Goal: Task Accomplishment & Management: Manage account settings

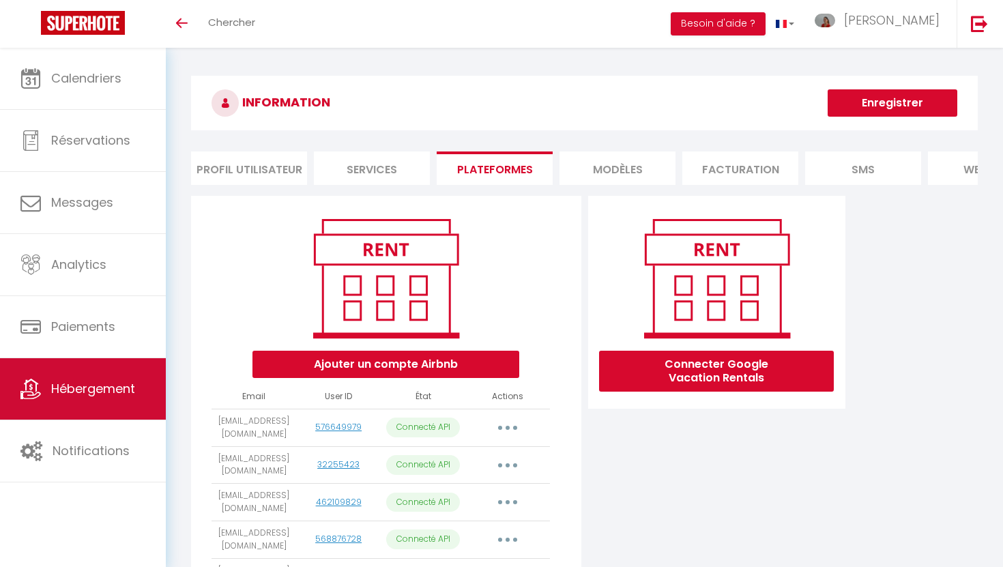
click at [102, 396] on span "Hébergement" at bounding box center [93, 388] width 84 height 17
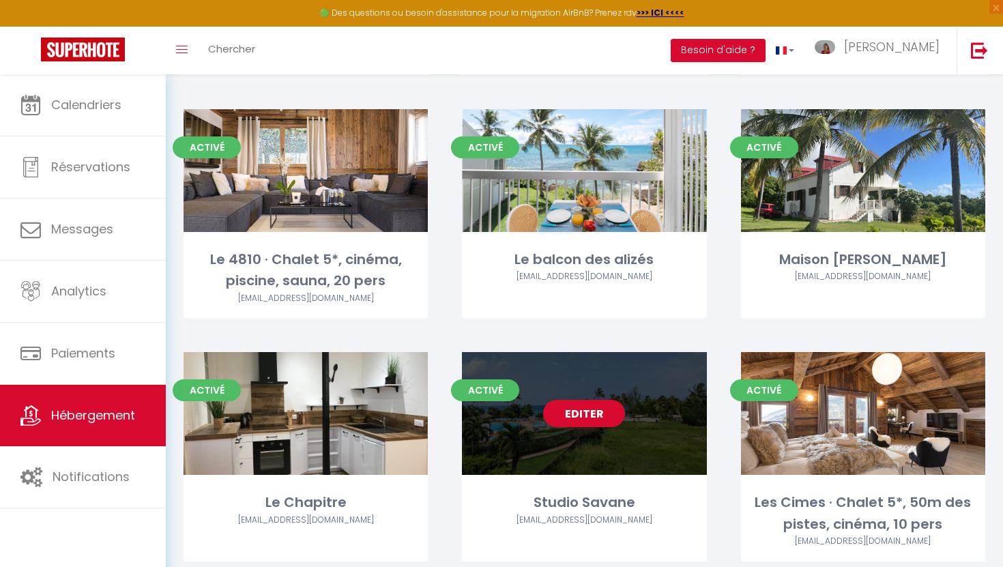
scroll to position [563, 0]
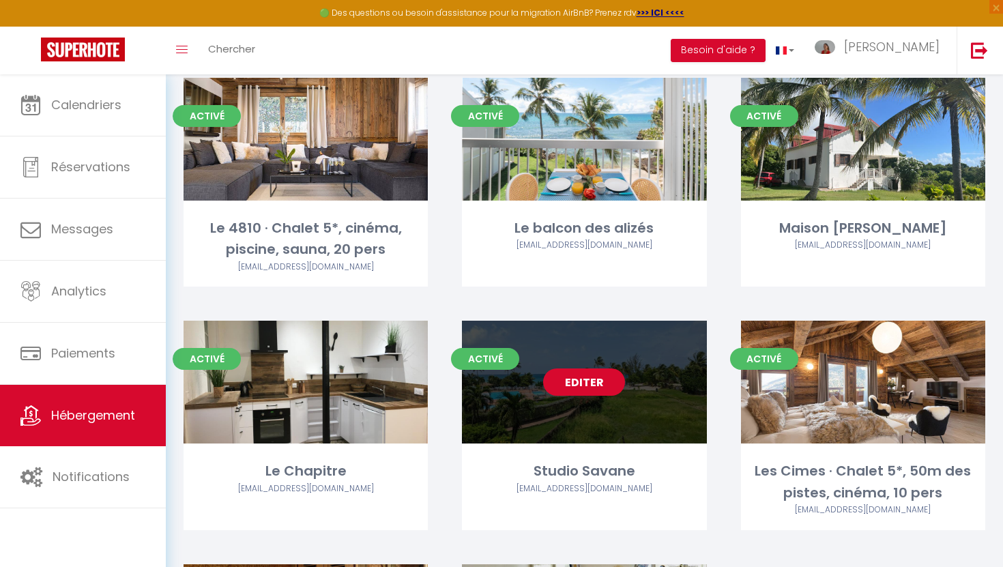
click at [574, 394] on link "Editer" at bounding box center [584, 381] width 82 height 27
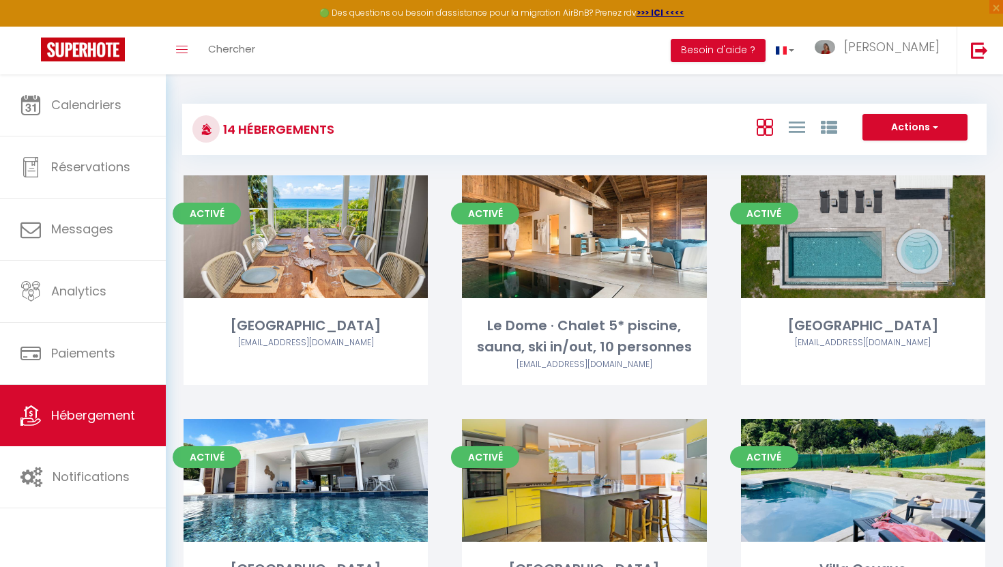
select select "3"
select select "2"
select select "1"
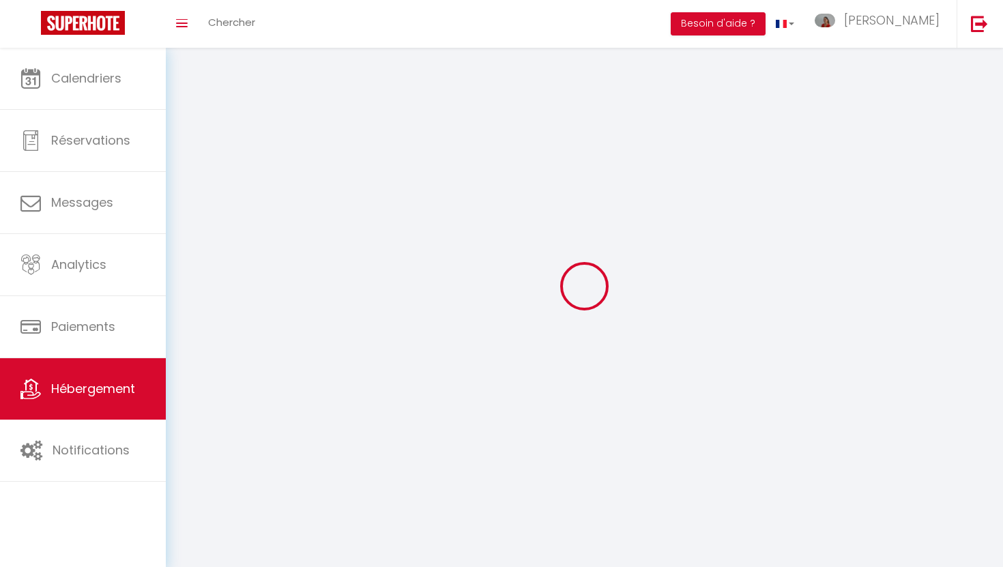
select select
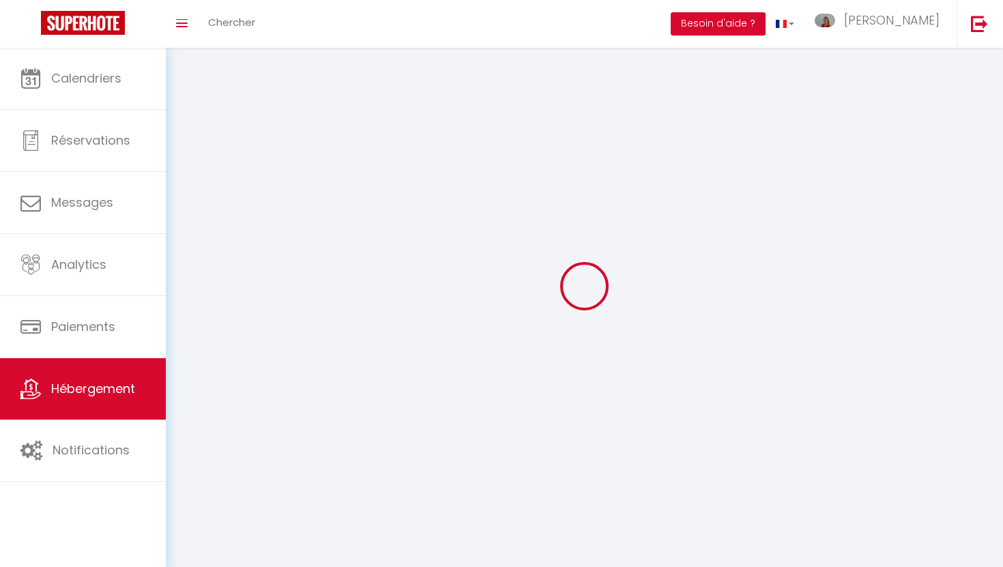
select select
checkbox input "false"
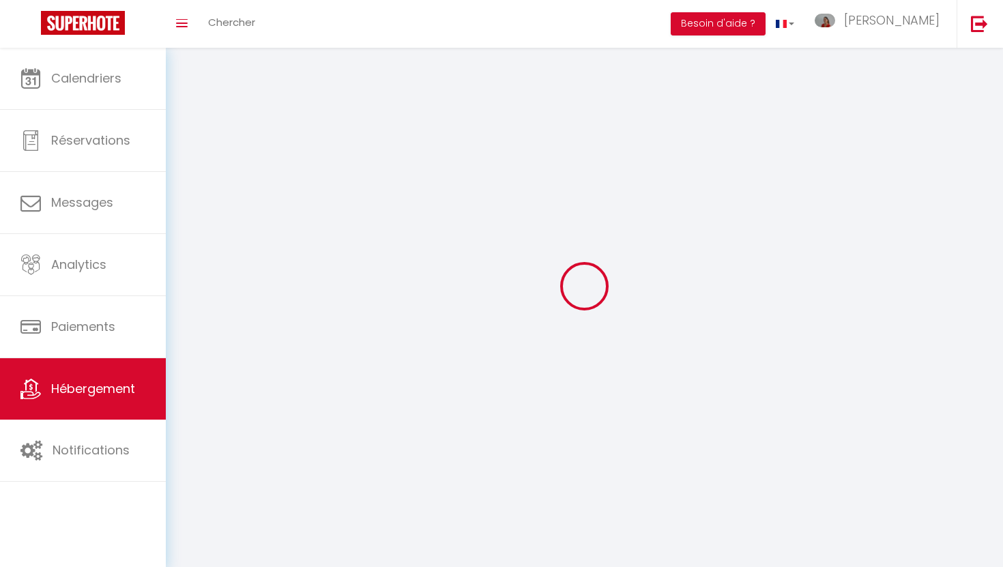
checkbox input "false"
select select
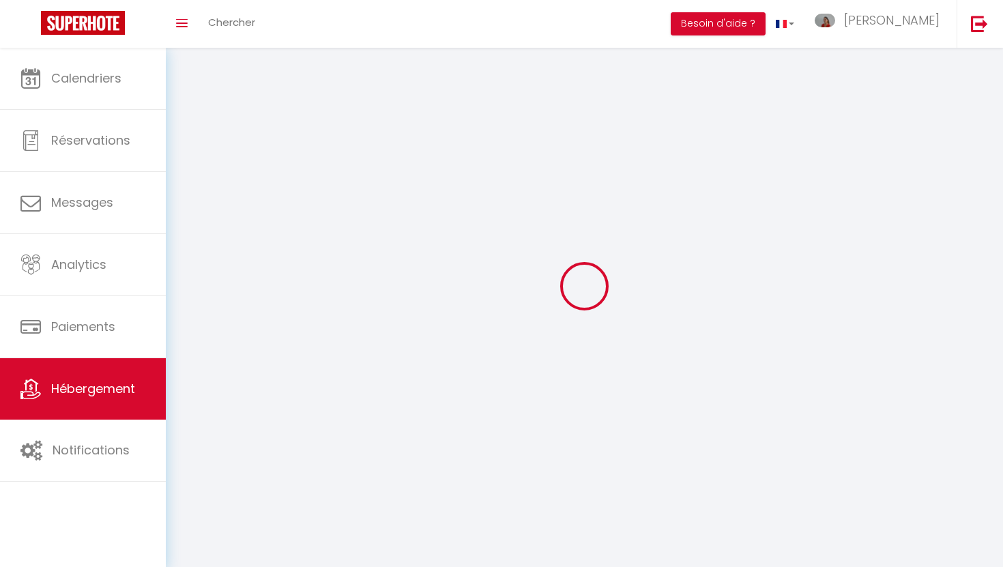
select select
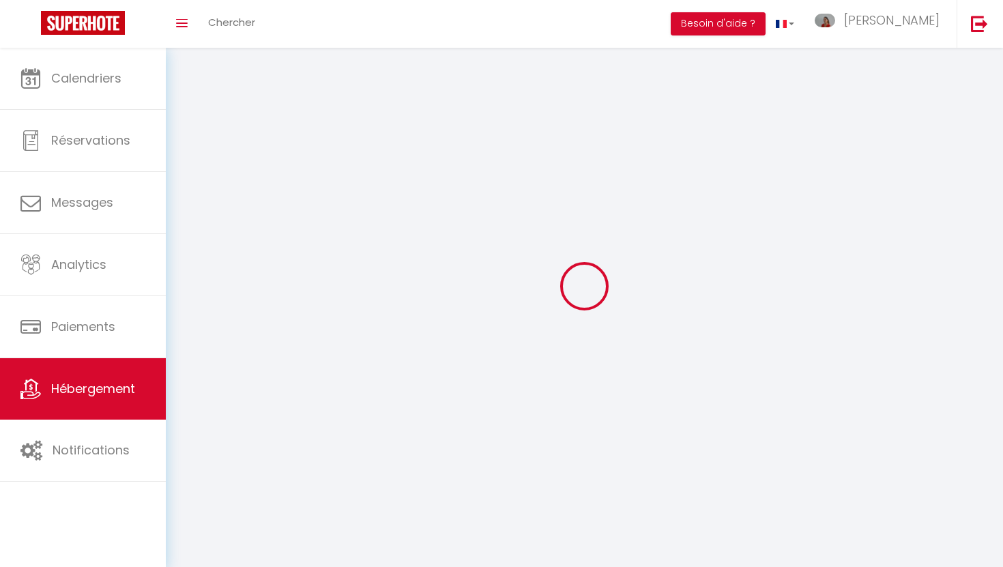
select select
checkbox input "false"
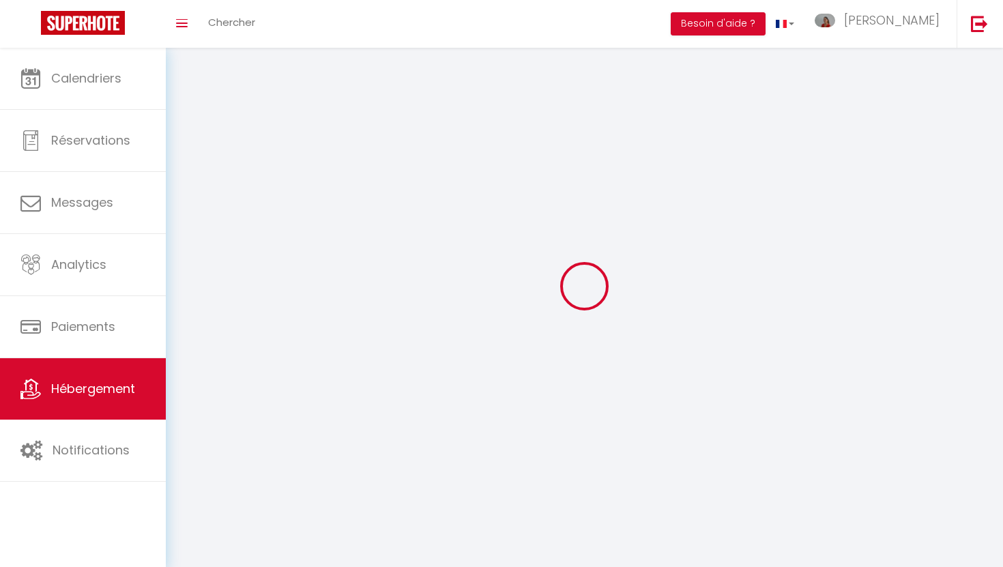
select select
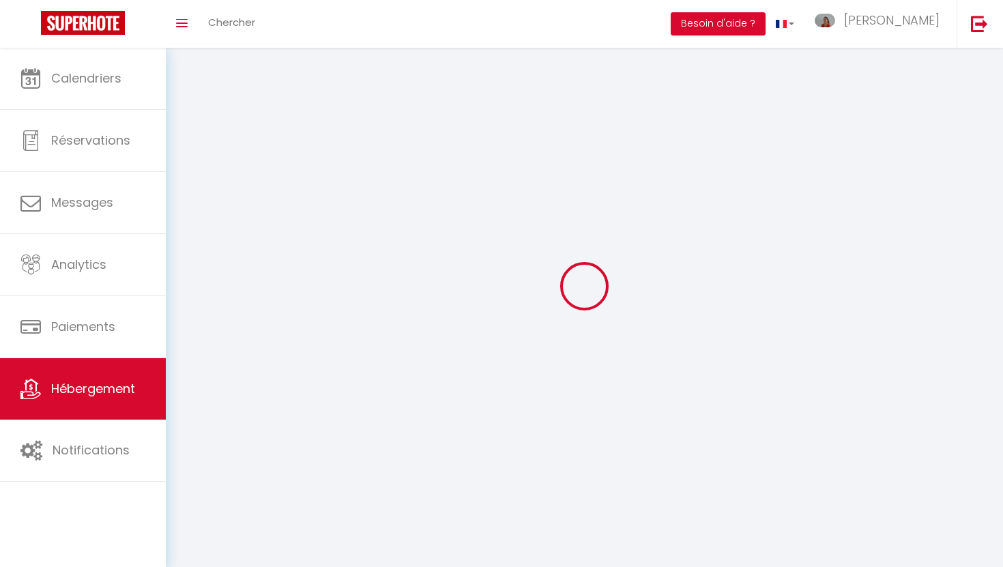
select select
checkbox input "false"
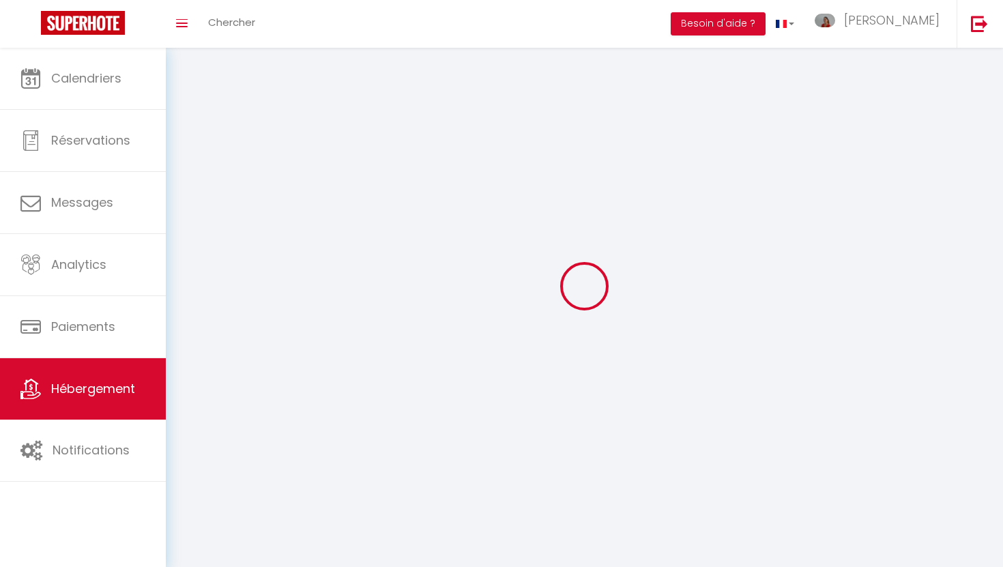
checkbox input "false"
select select
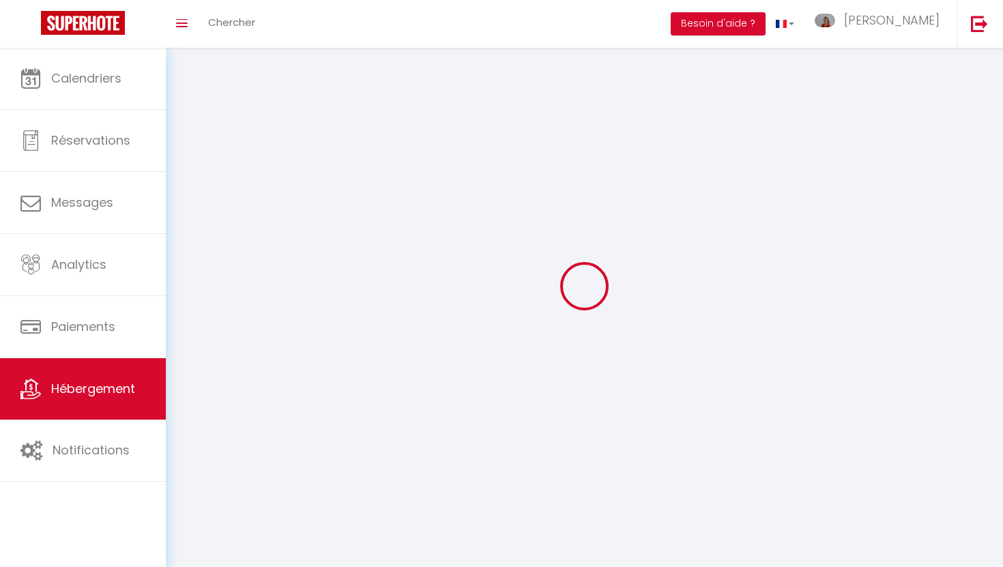
select select
checkbox input "false"
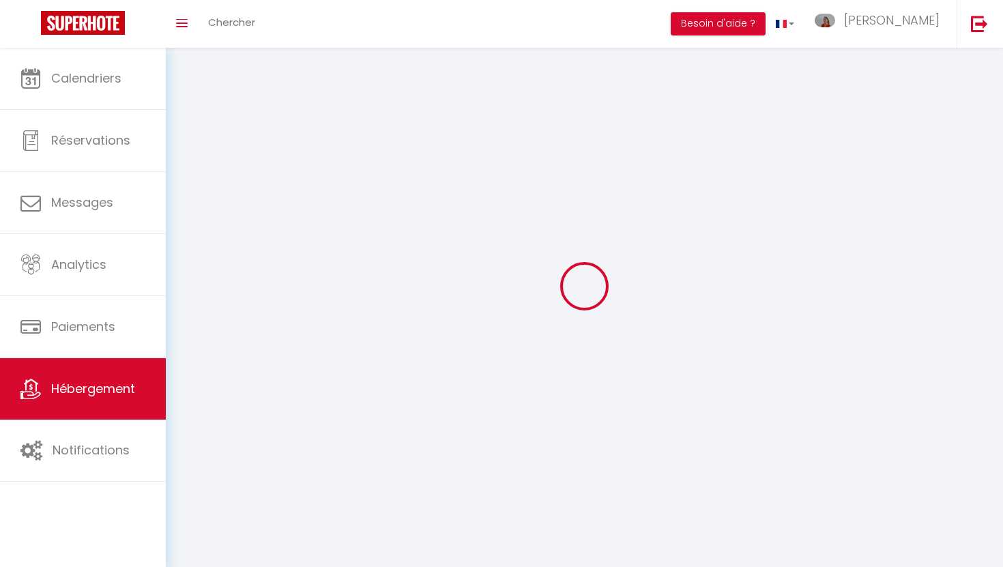
checkbox input "false"
select select
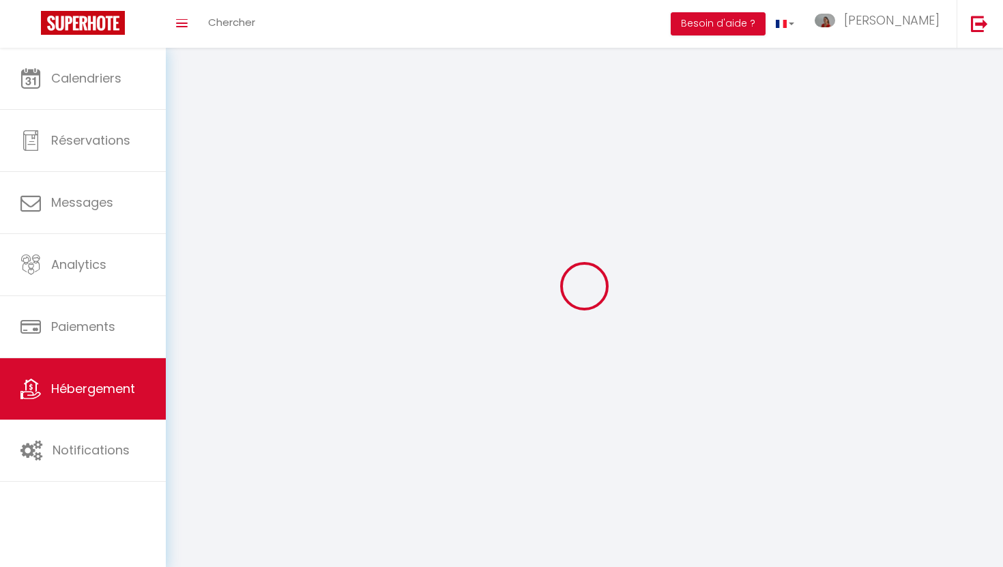
select select
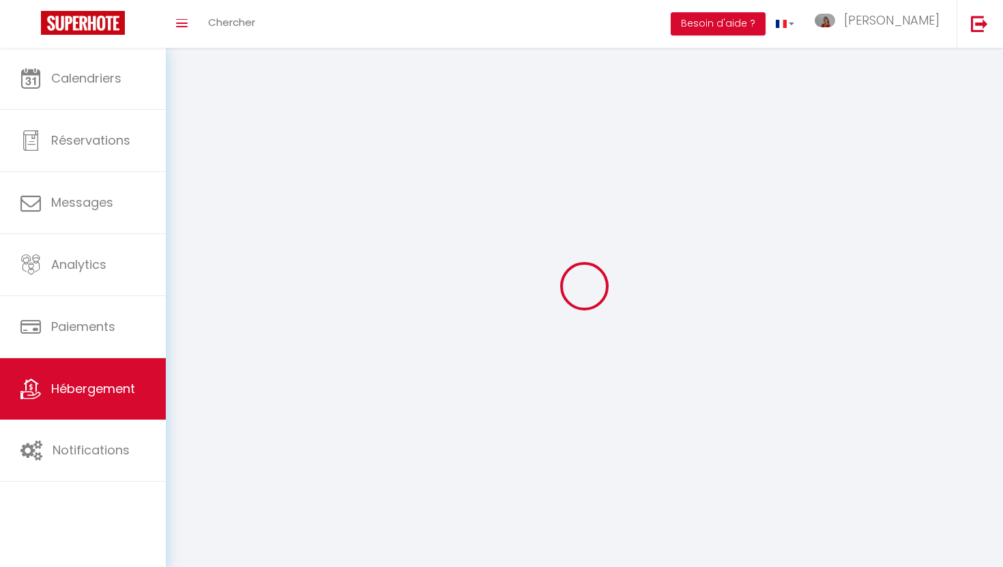
checkbox input "false"
select select
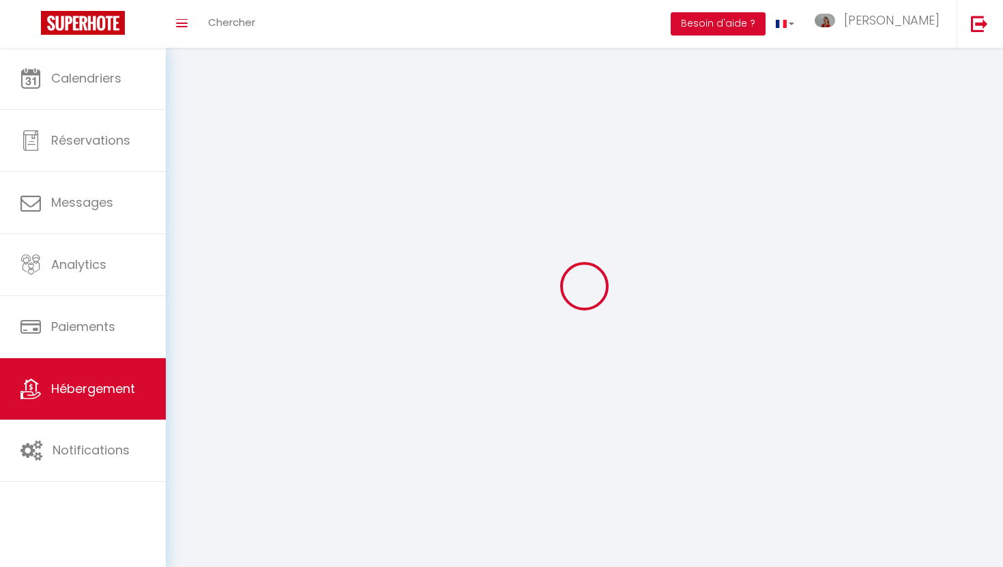
select select
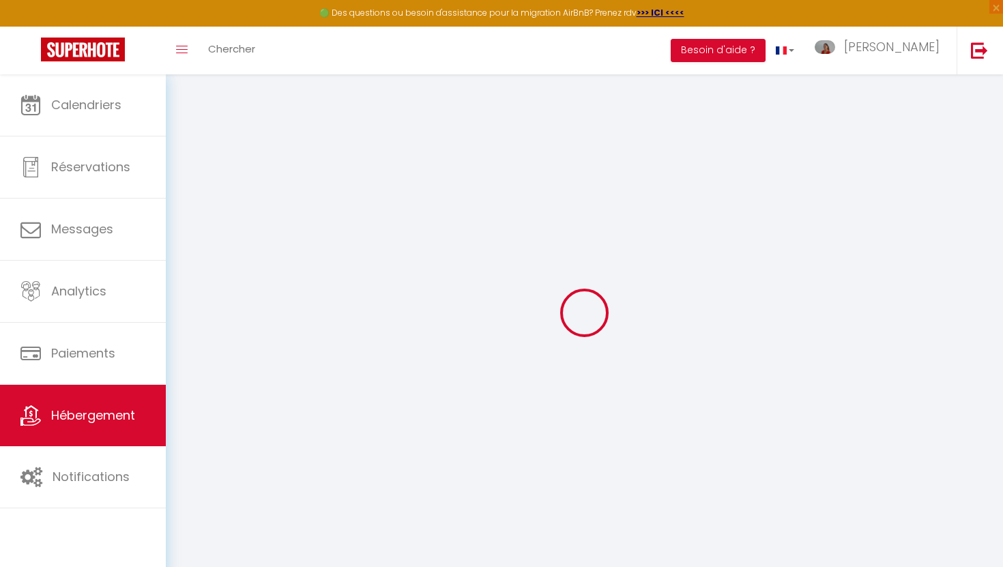
select select "+ 15 %"
select select "+ 10 %"
checkbox input "false"
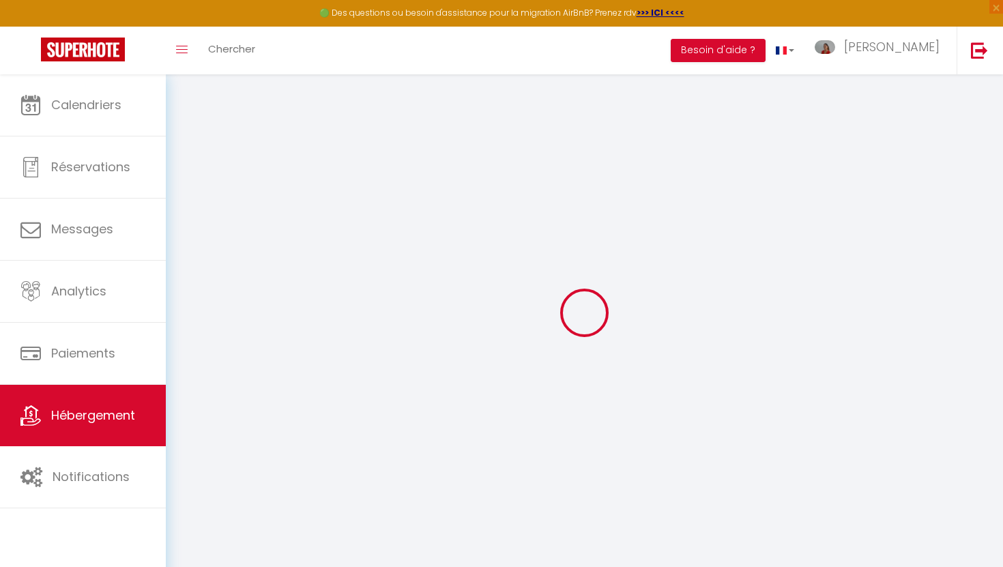
checkbox input "false"
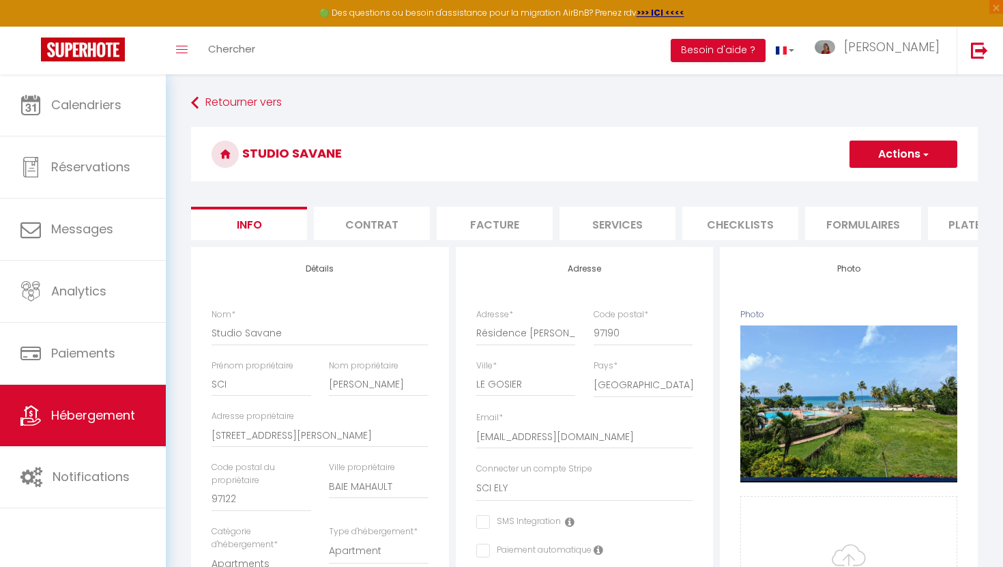
checkbox input "false"
select select "EUR"
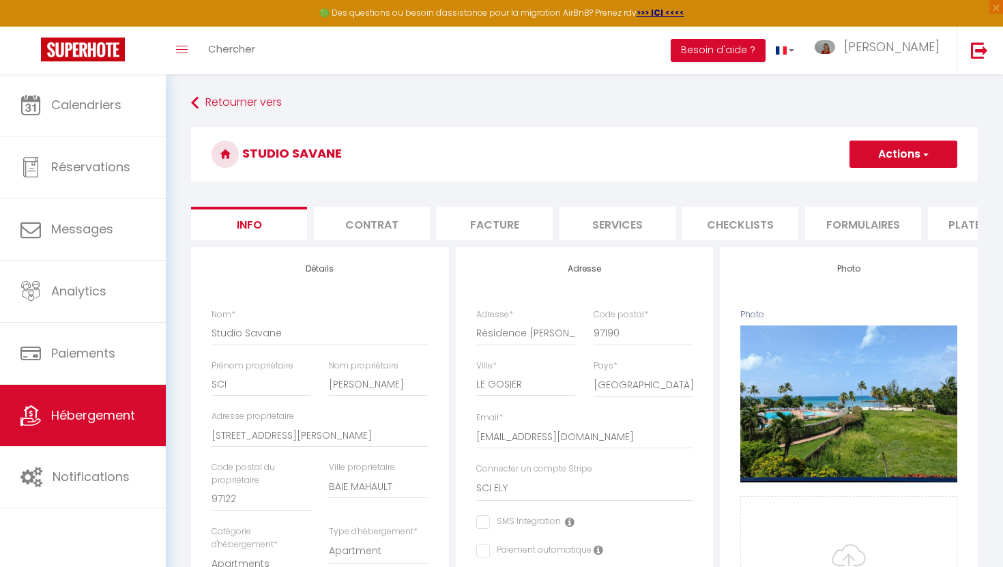
click at [949, 235] on li "Plateformes" at bounding box center [986, 223] width 116 height 33
select select
